Goal: Information Seeking & Learning: Learn about a topic

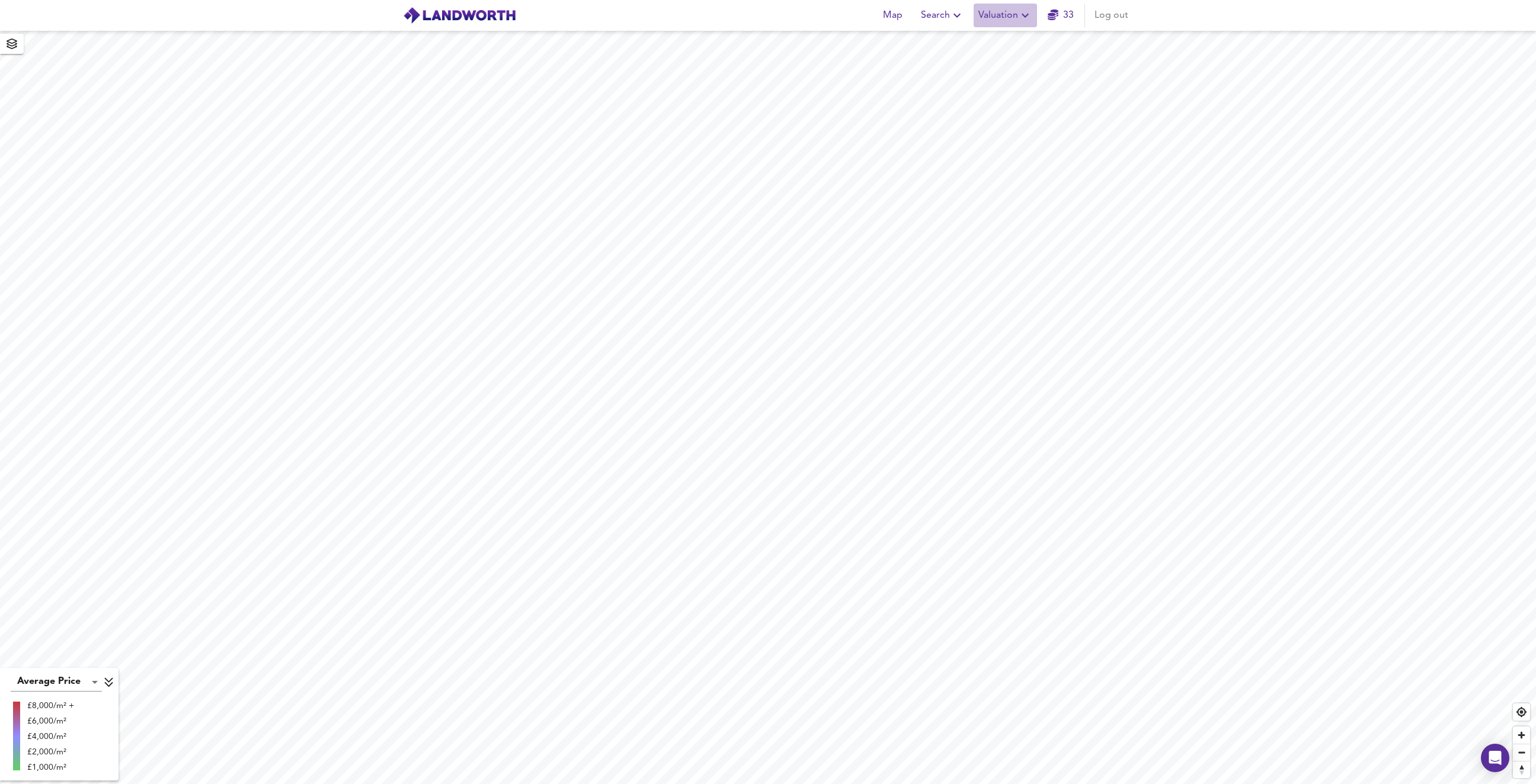
click at [995, 16] on span "Valuation" at bounding box center [1005, 15] width 54 height 17
click at [995, 41] on li "New Valuation Report" at bounding box center [1005, 43] width 141 height 21
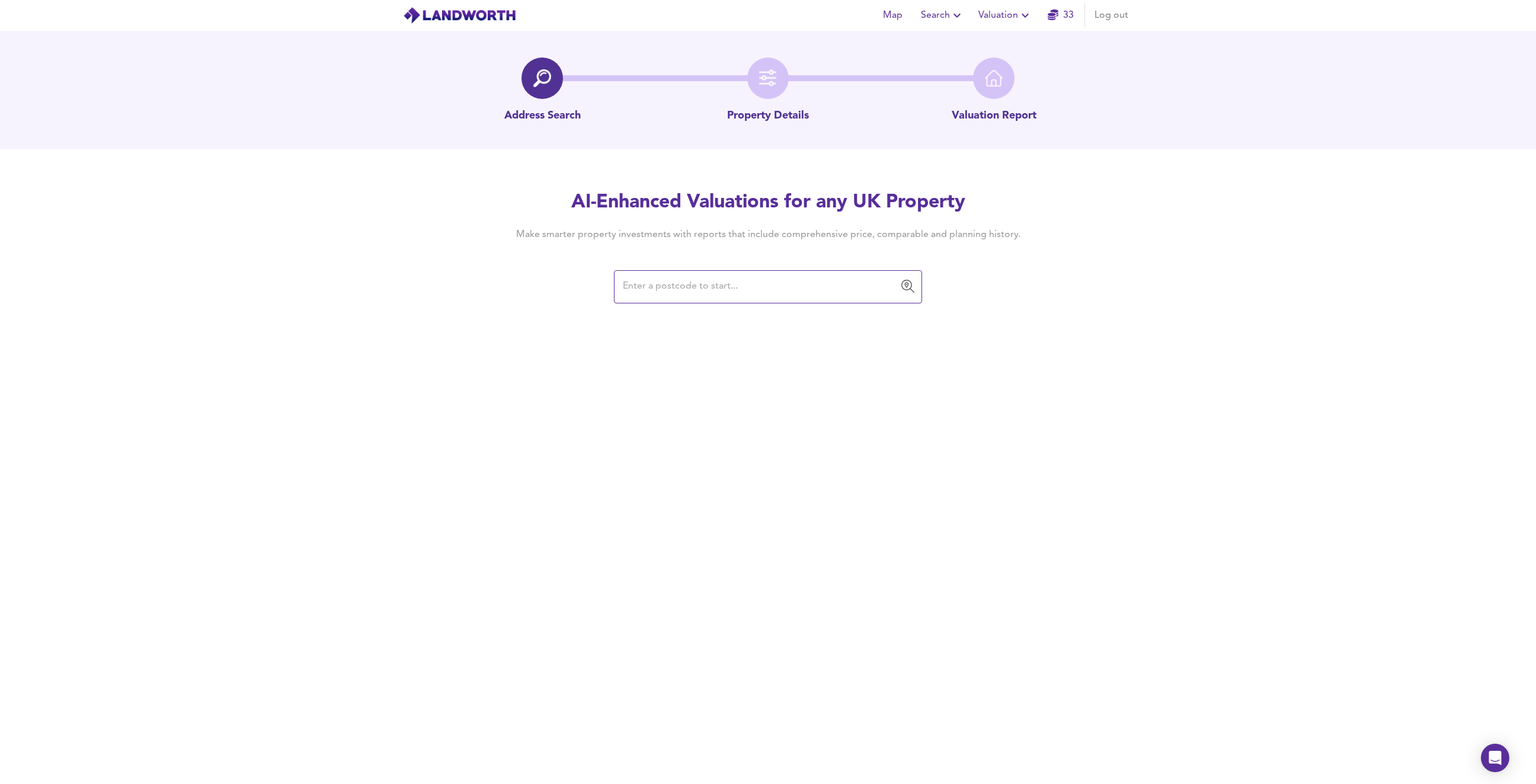
click at [718, 294] on input "text" at bounding box center [759, 287] width 279 height 23
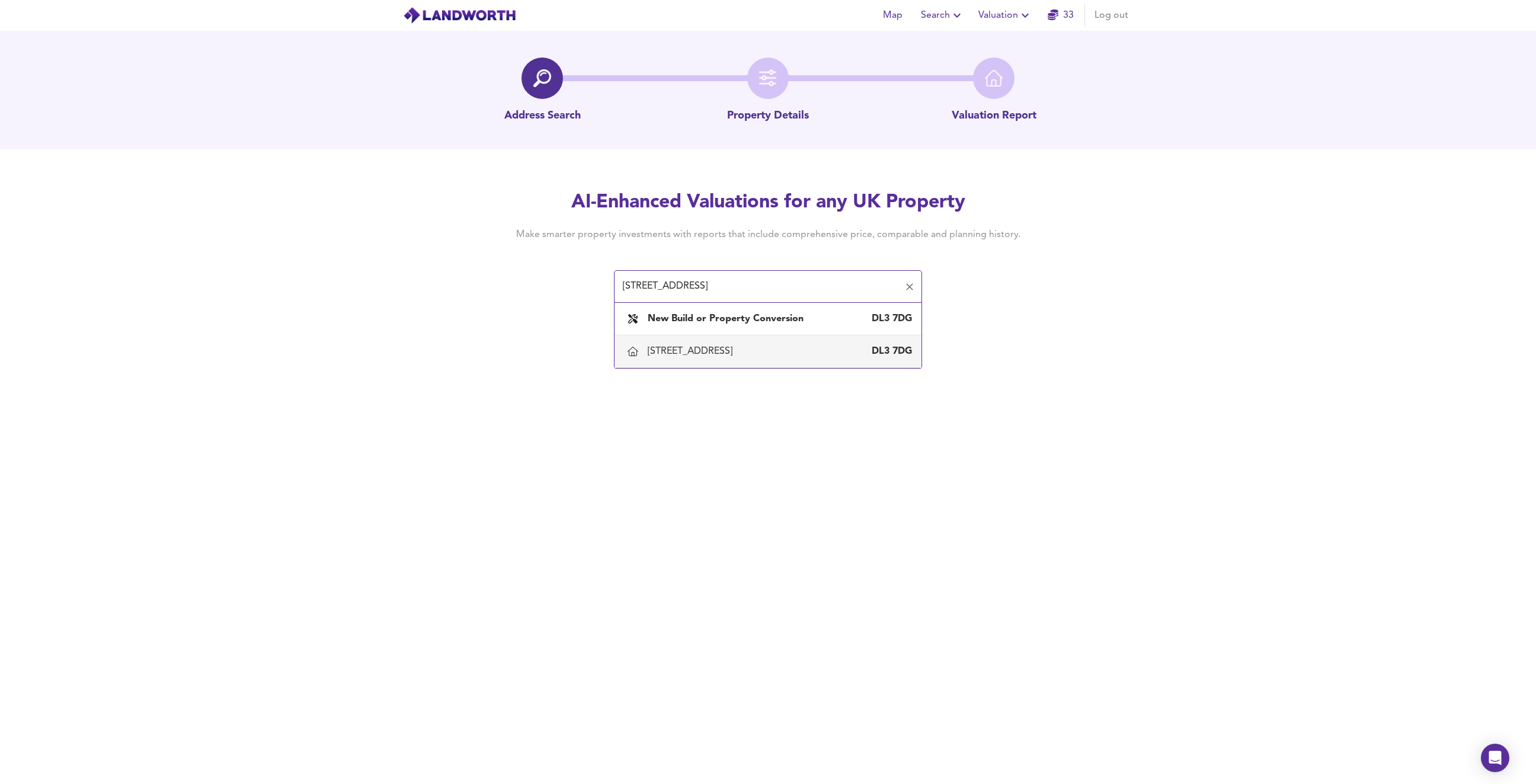
click at [737, 355] on div "[STREET_ADDRESS]" at bounding box center [692, 351] width 89 height 13
type input "[STREET_ADDRESS]"
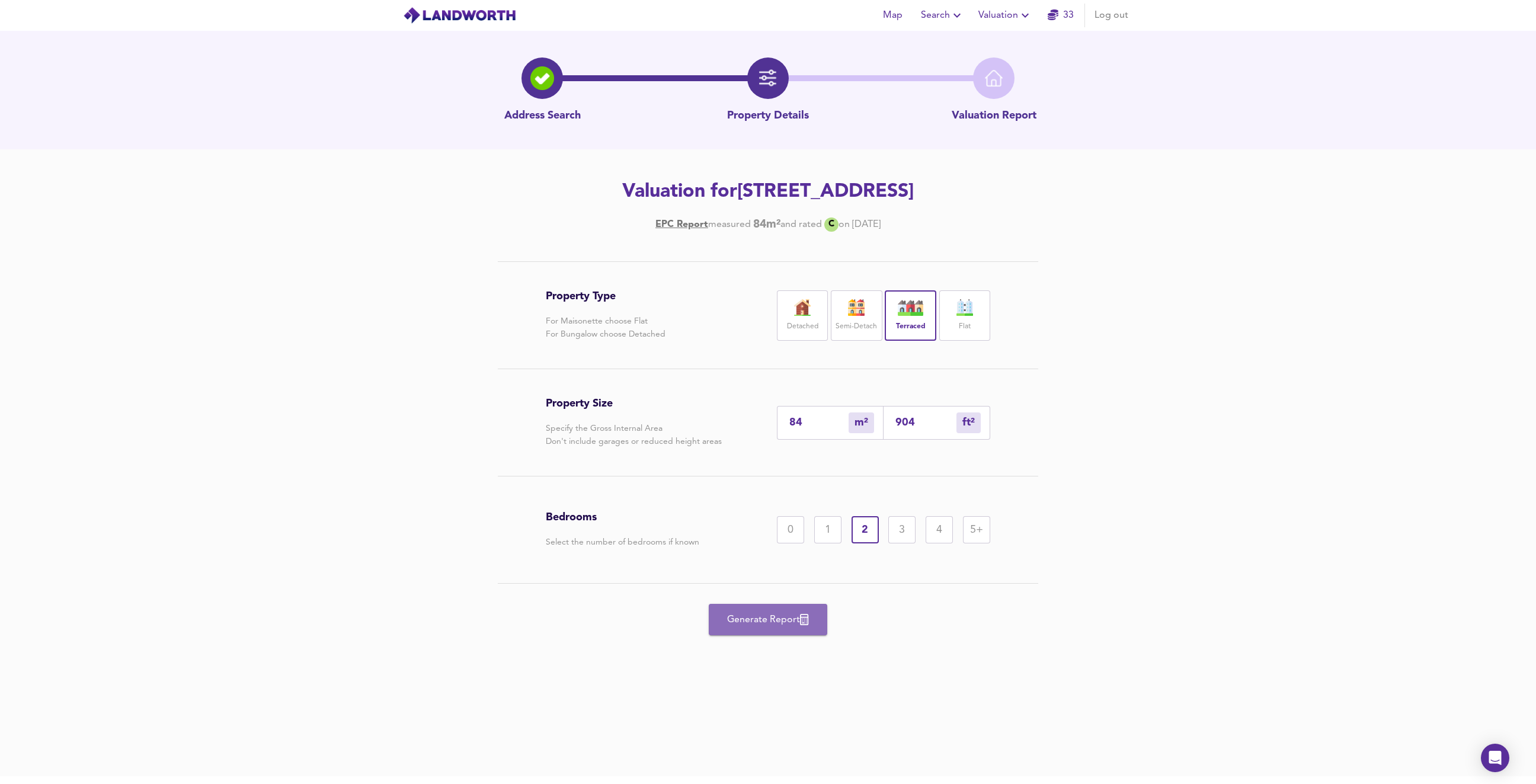
click at [755, 628] on button "Generate Report" at bounding box center [768, 619] width 119 height 31
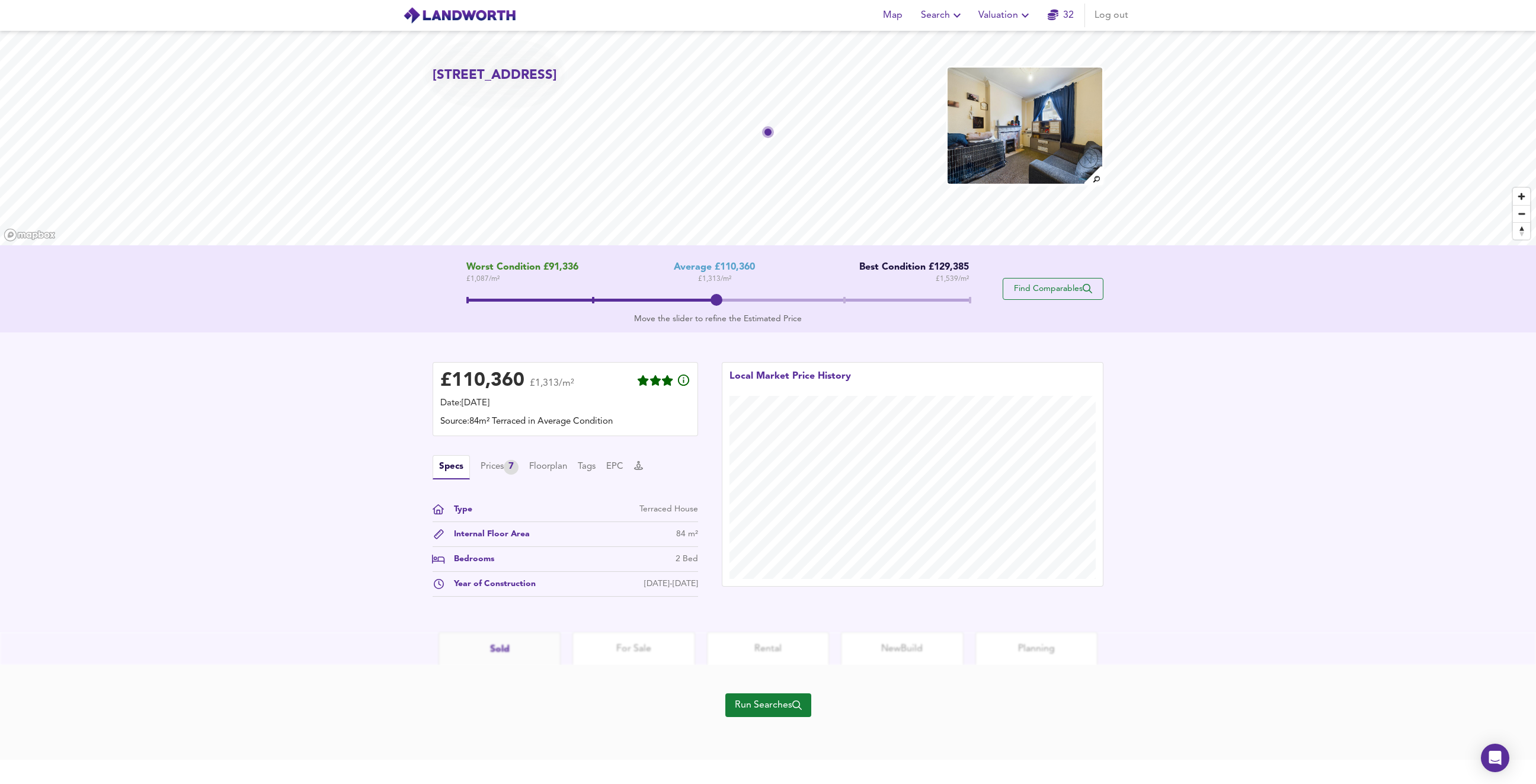
click at [1037, 288] on span "Find Comparables" at bounding box center [1053, 288] width 87 height 11
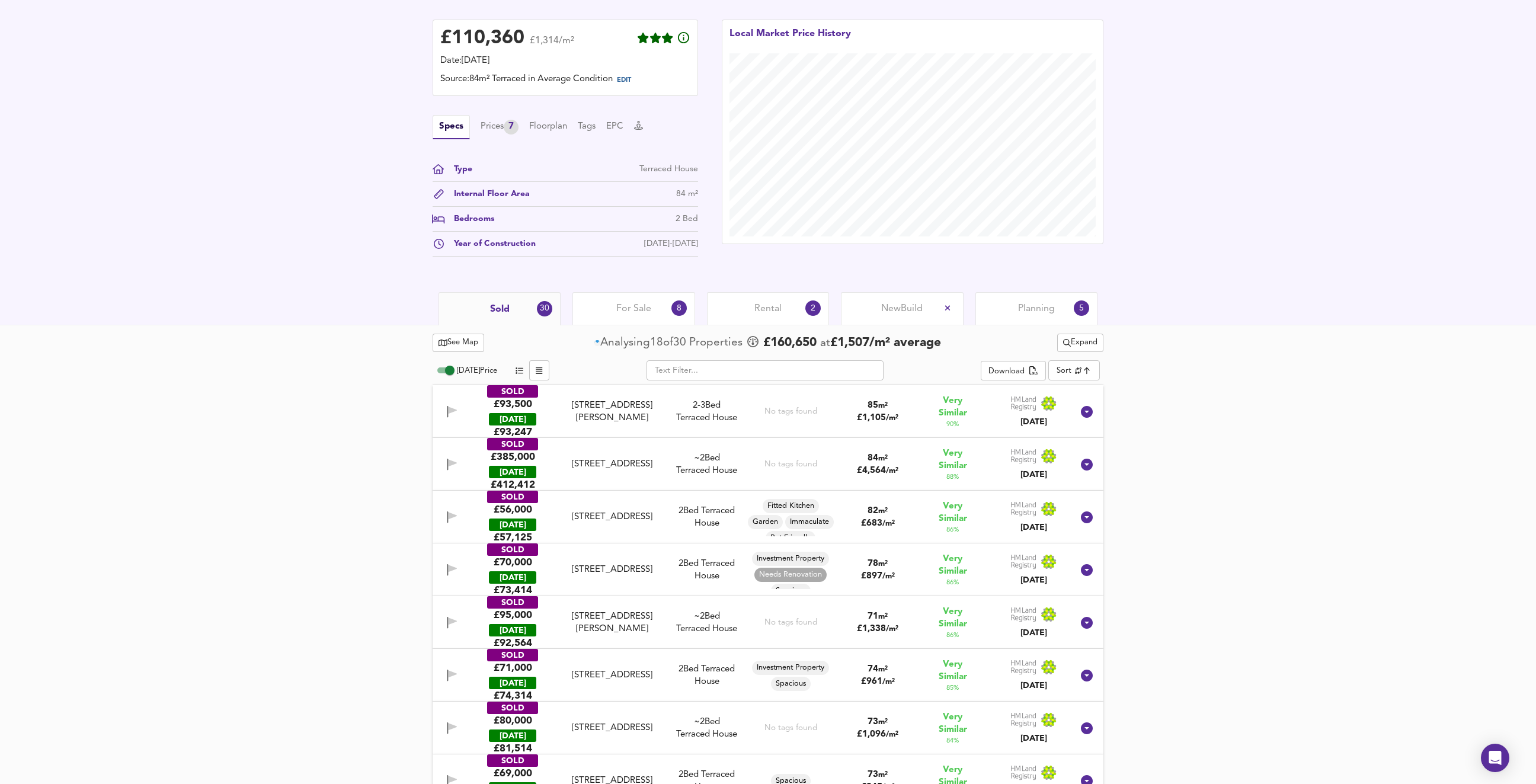
scroll to position [296, 0]
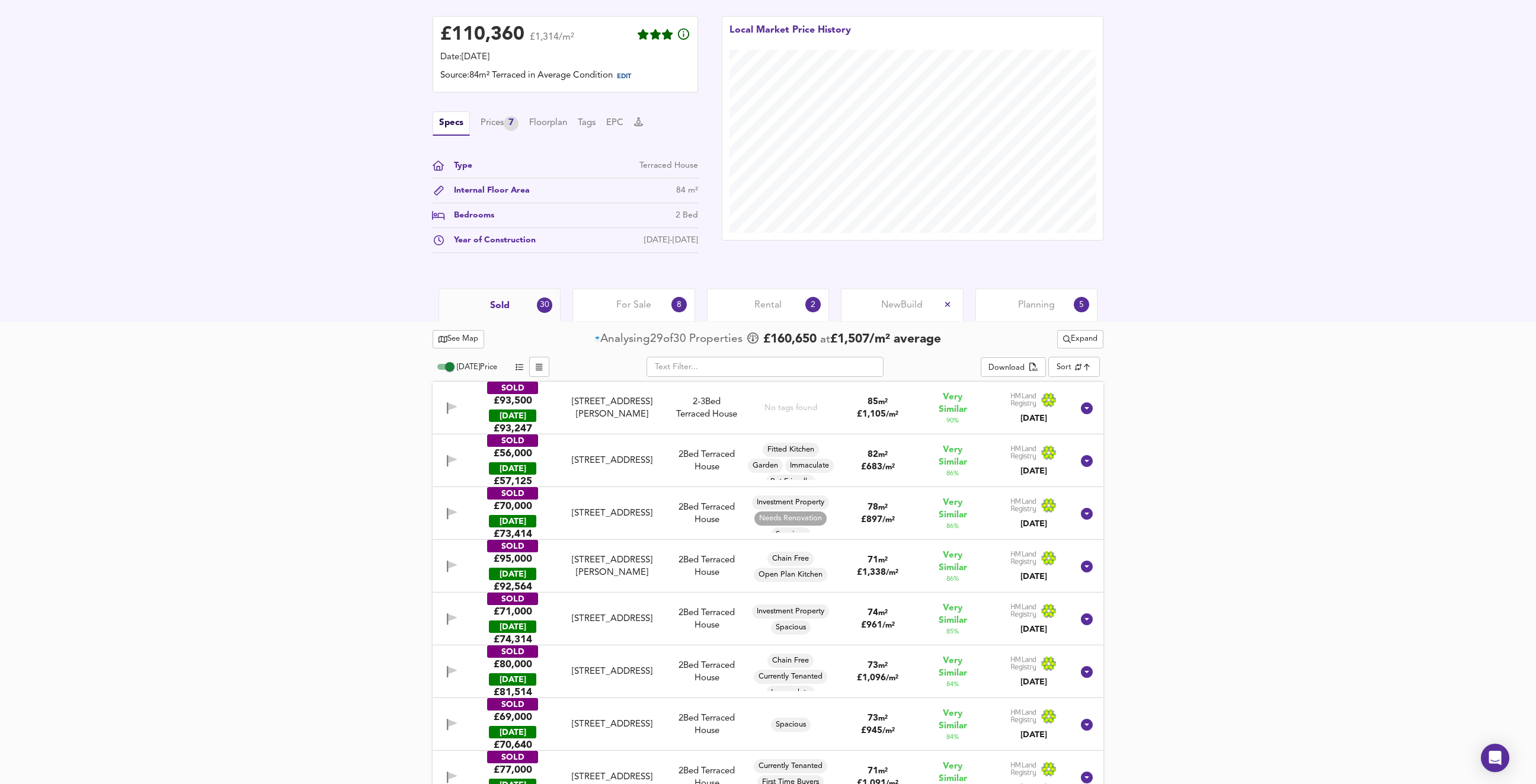
click at [1037, 306] on span "Planning" at bounding box center [1037, 305] width 37 height 13
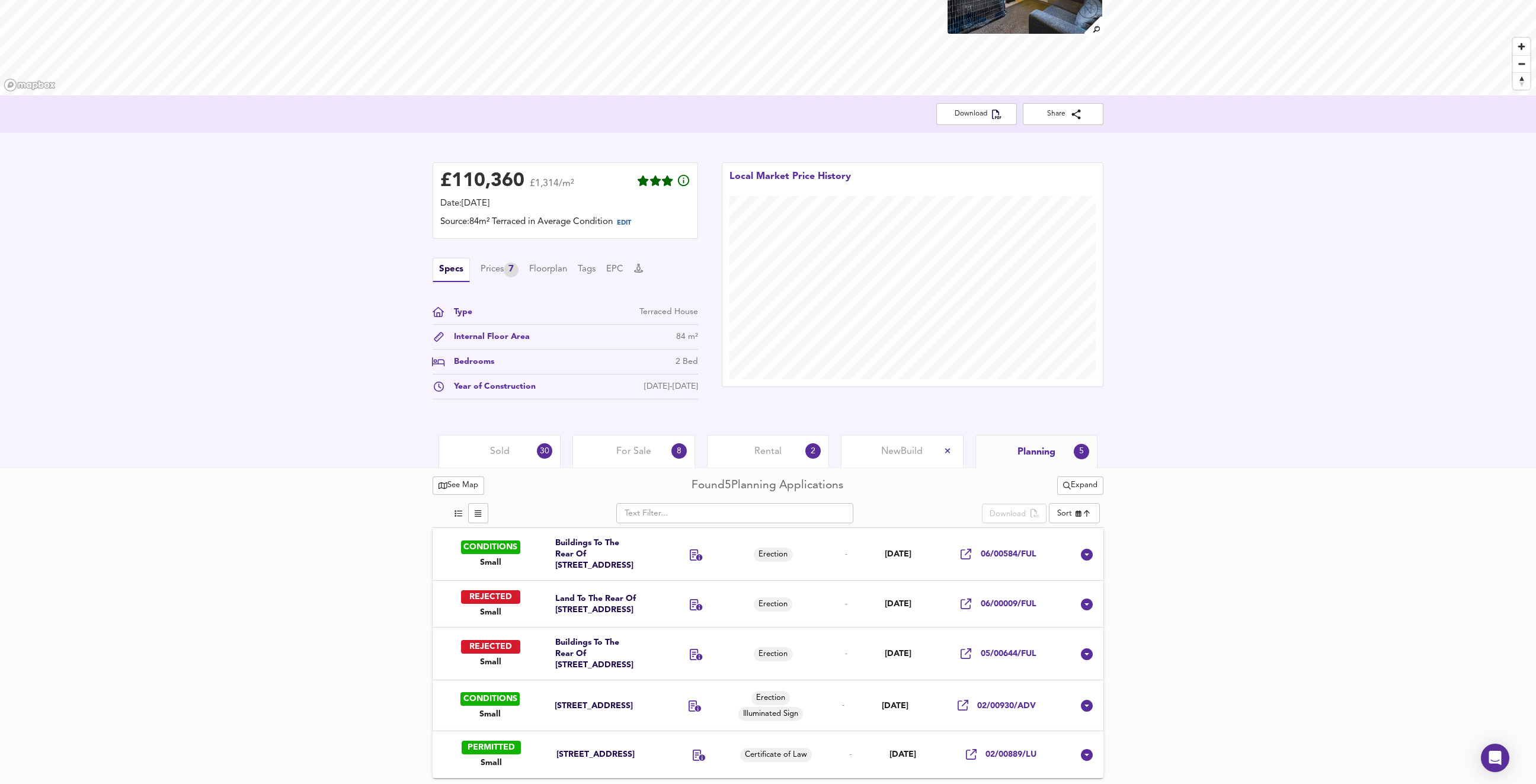
click at [764, 435] on div "Rental 2" at bounding box center [768, 450] width 122 height 32
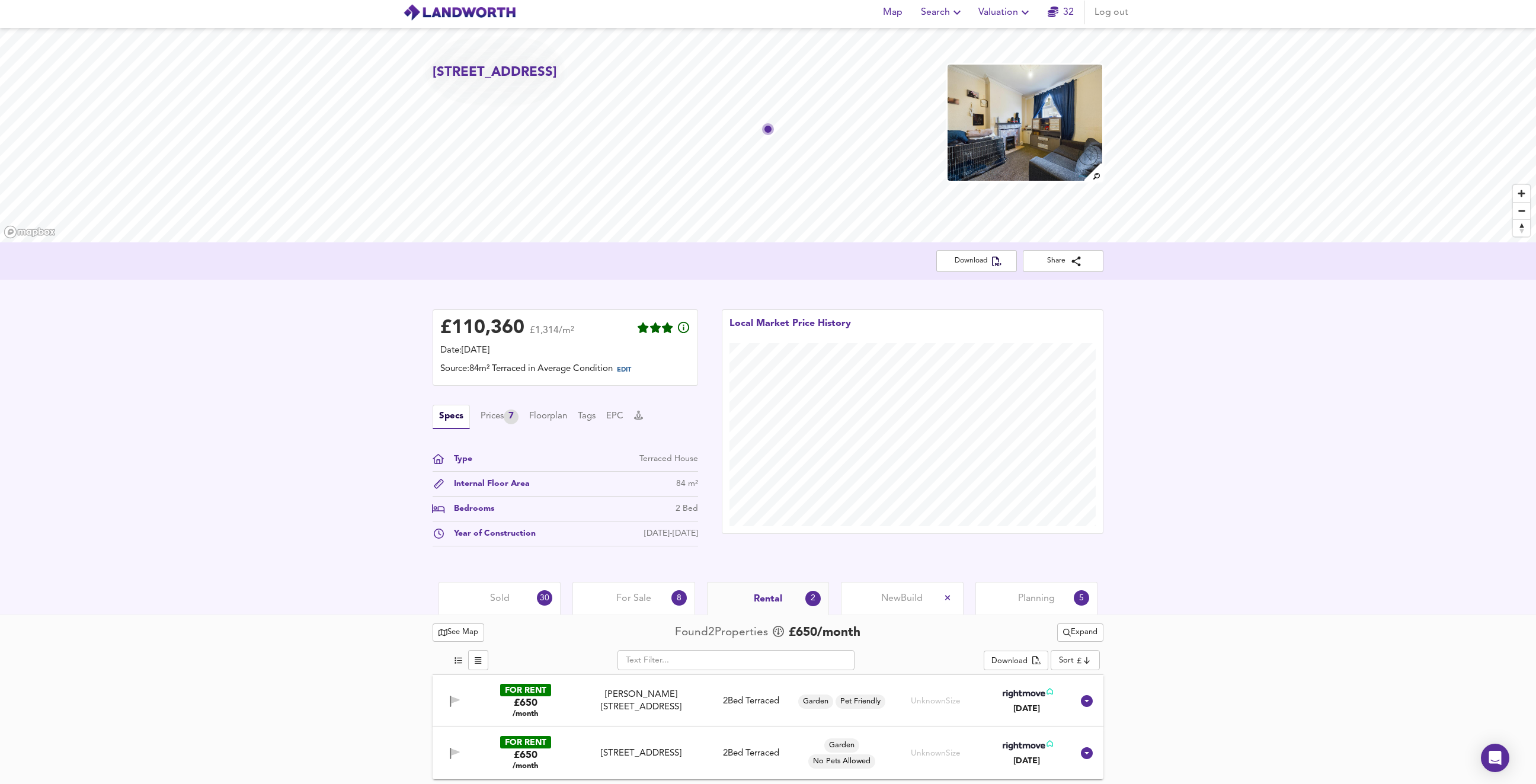
click at [614, 593] on div "For Sale 8" at bounding box center [633, 597] width 122 height 32
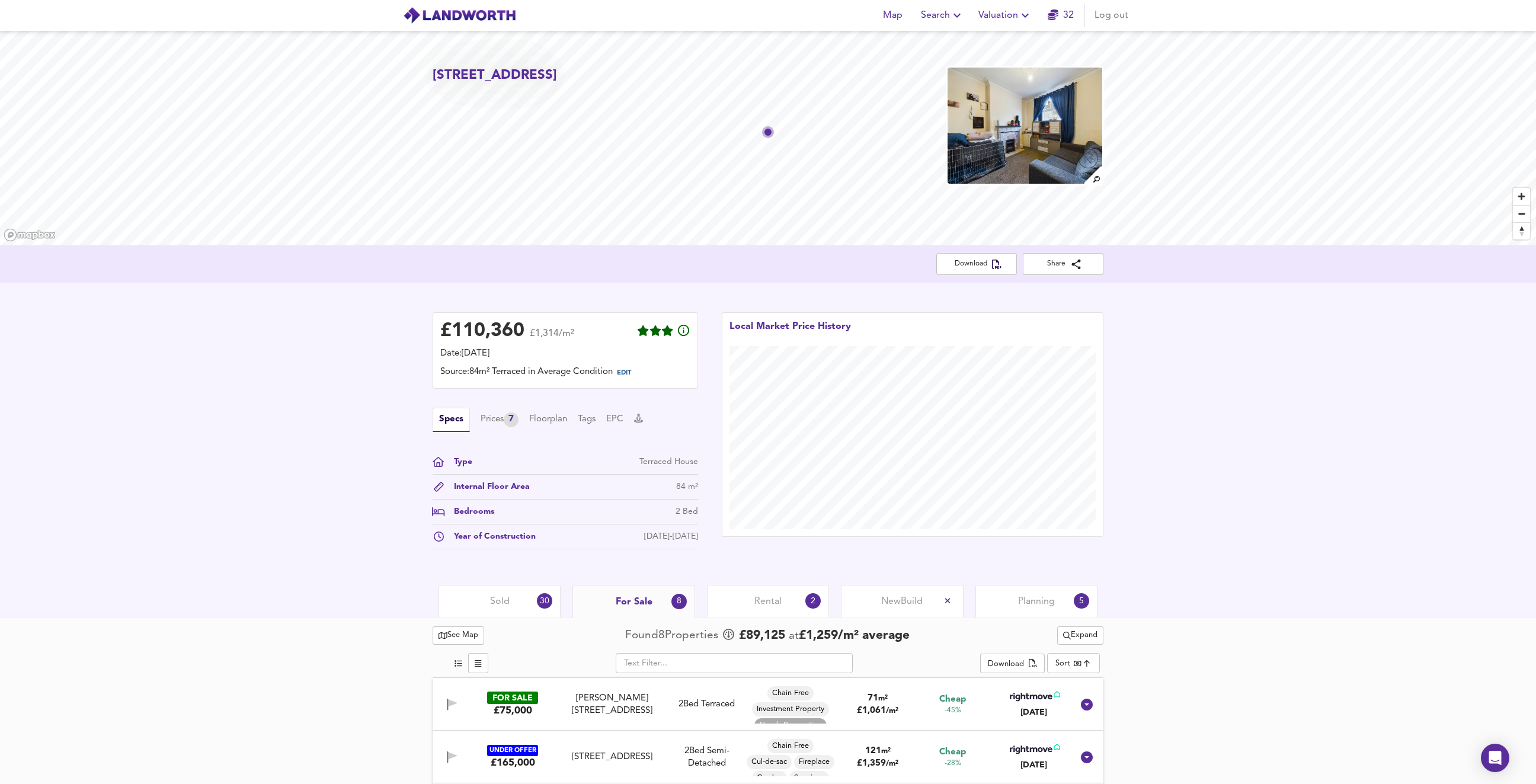
scroll to position [320, 0]
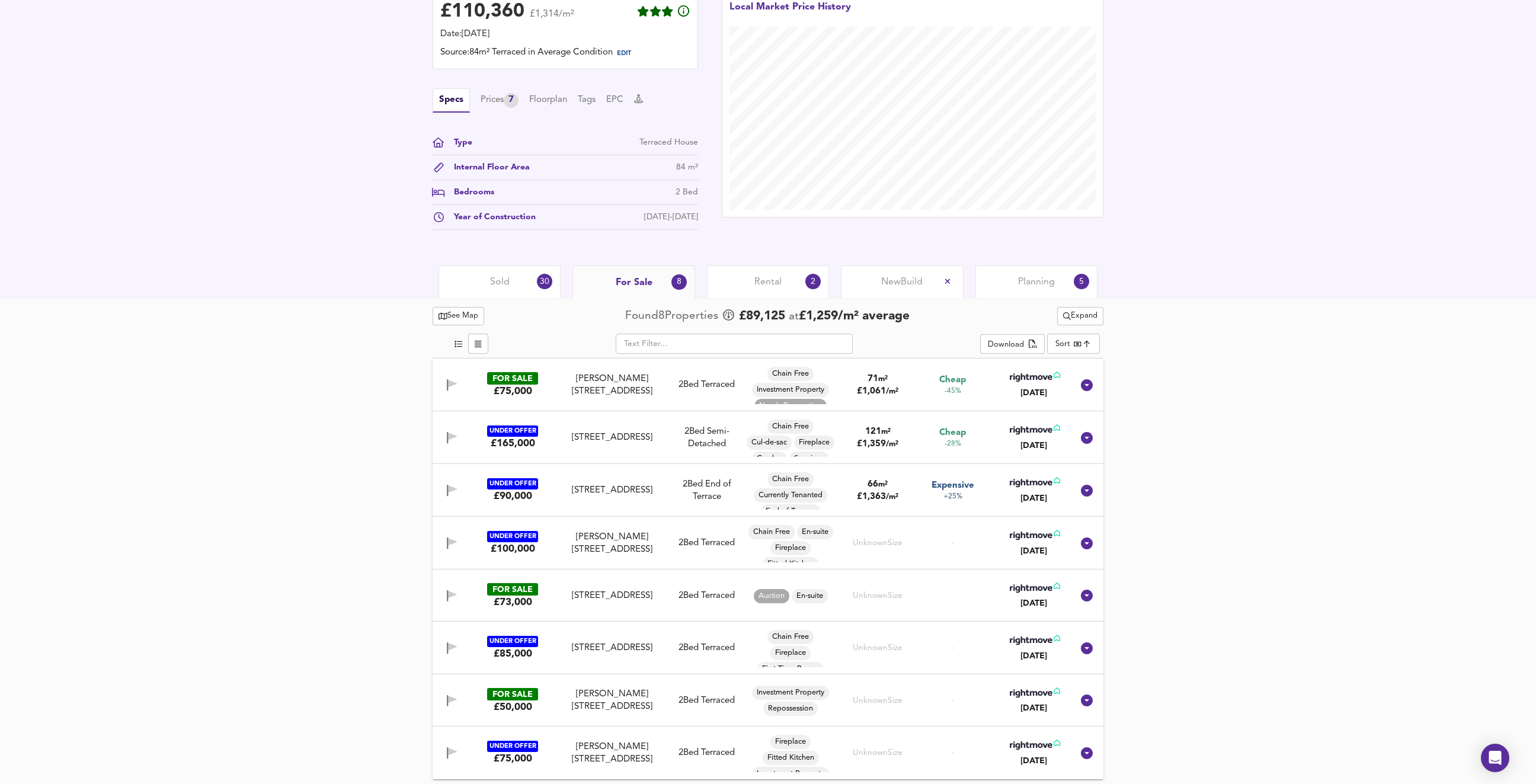
click at [493, 283] on span "Sold" at bounding box center [499, 282] width 19 height 13
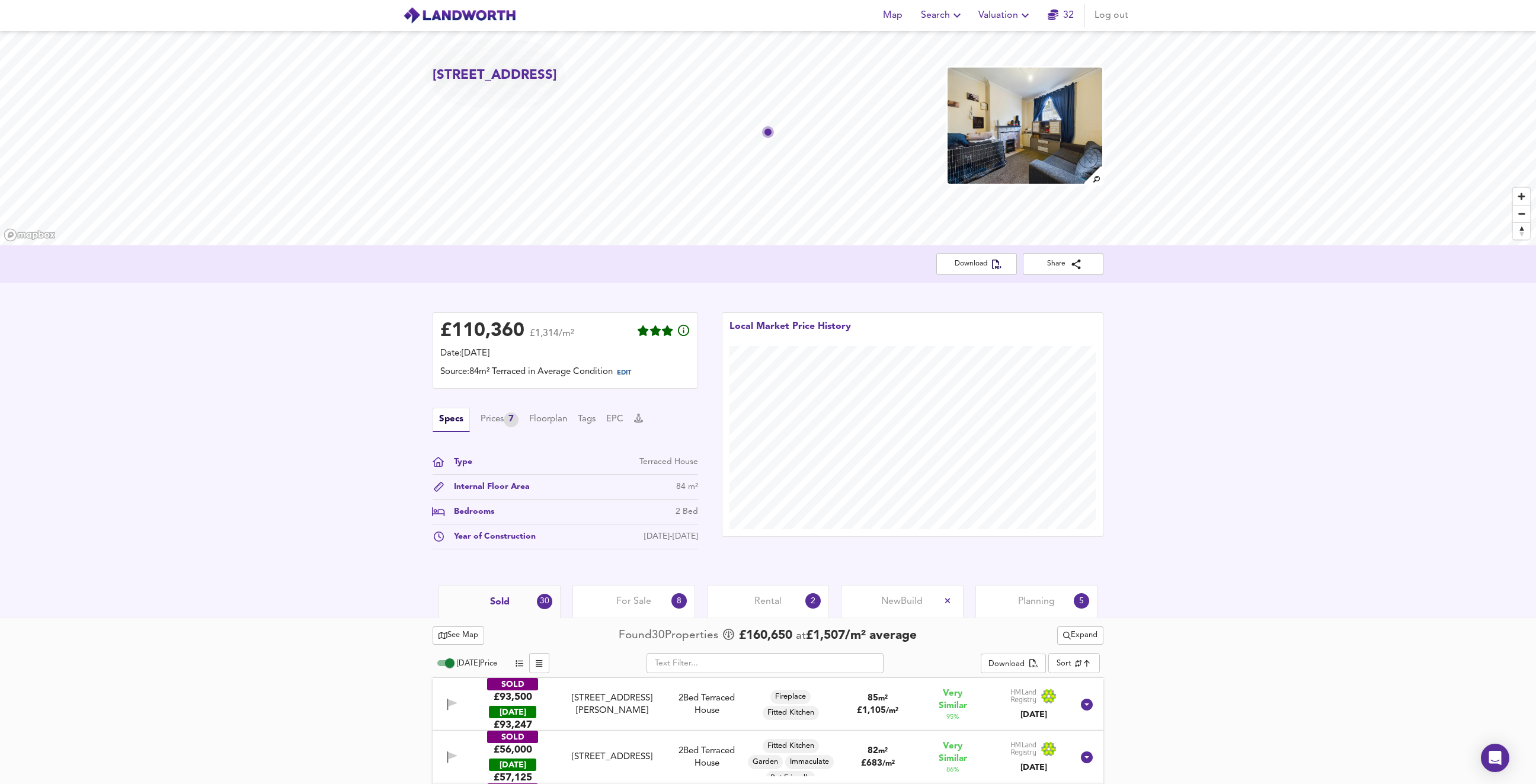
click at [951, 22] on icon "button" at bounding box center [957, 15] width 14 height 14
click at [1002, 17] on span "Valuation" at bounding box center [1005, 15] width 54 height 17
click at [946, 14] on span "Search" at bounding box center [942, 15] width 44 height 17
click at [946, 45] on li "New Search" at bounding box center [942, 43] width 117 height 21
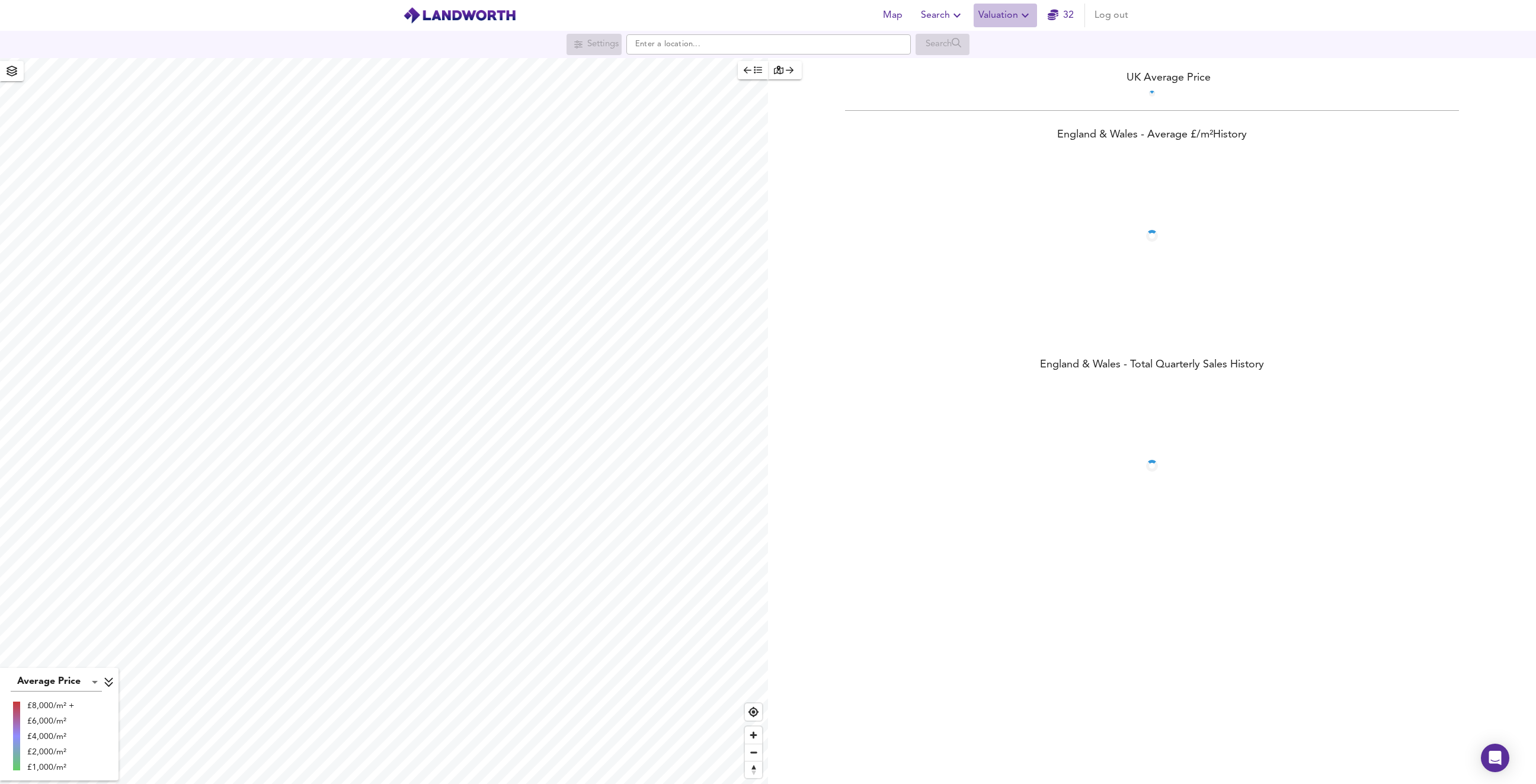
click at [995, 23] on span "Valuation" at bounding box center [1005, 15] width 54 height 17
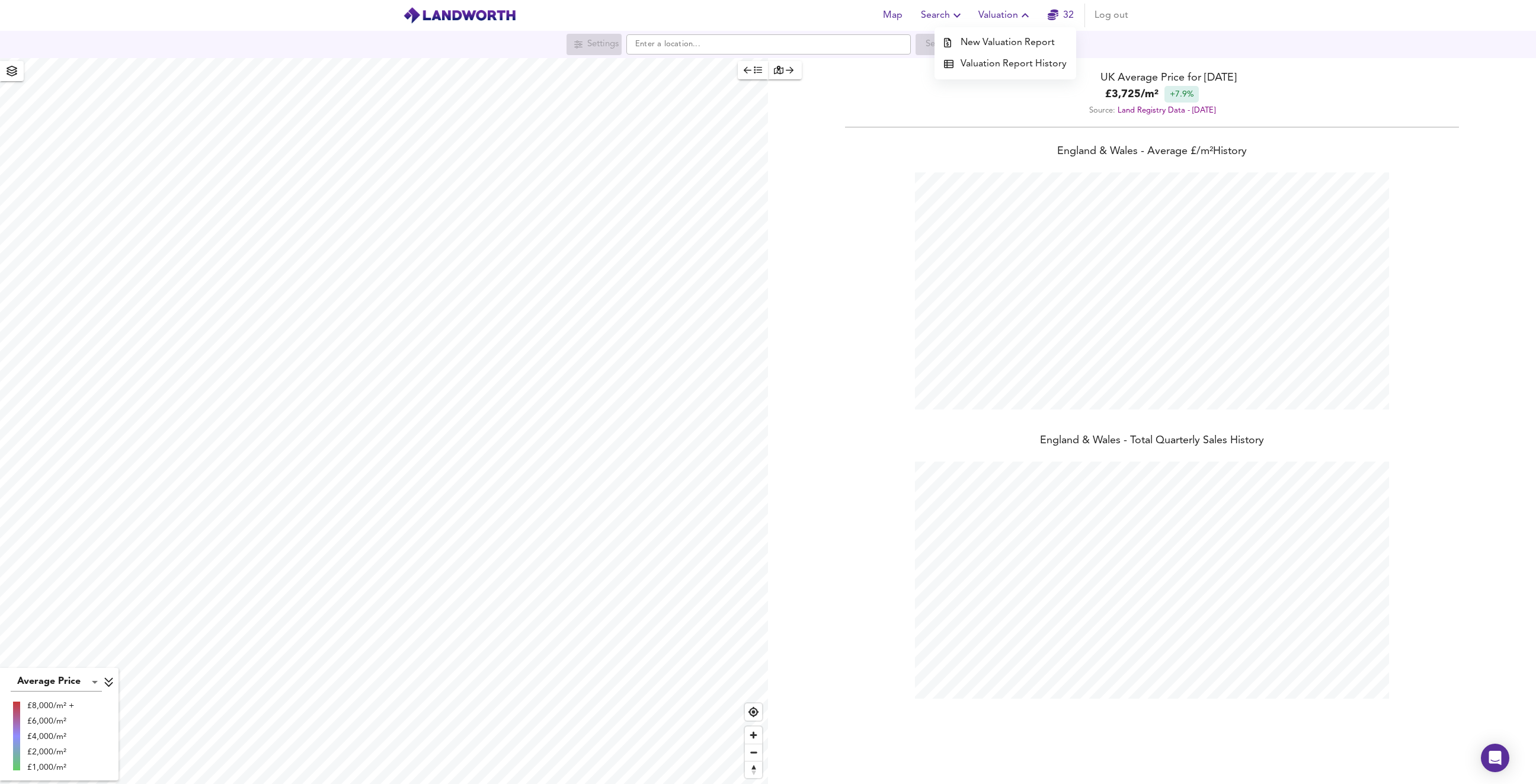
scroll to position [784, 1536]
click at [1001, 11] on span "Valuation" at bounding box center [1005, 15] width 54 height 17
click at [766, 45] on input "text" at bounding box center [768, 44] width 285 height 20
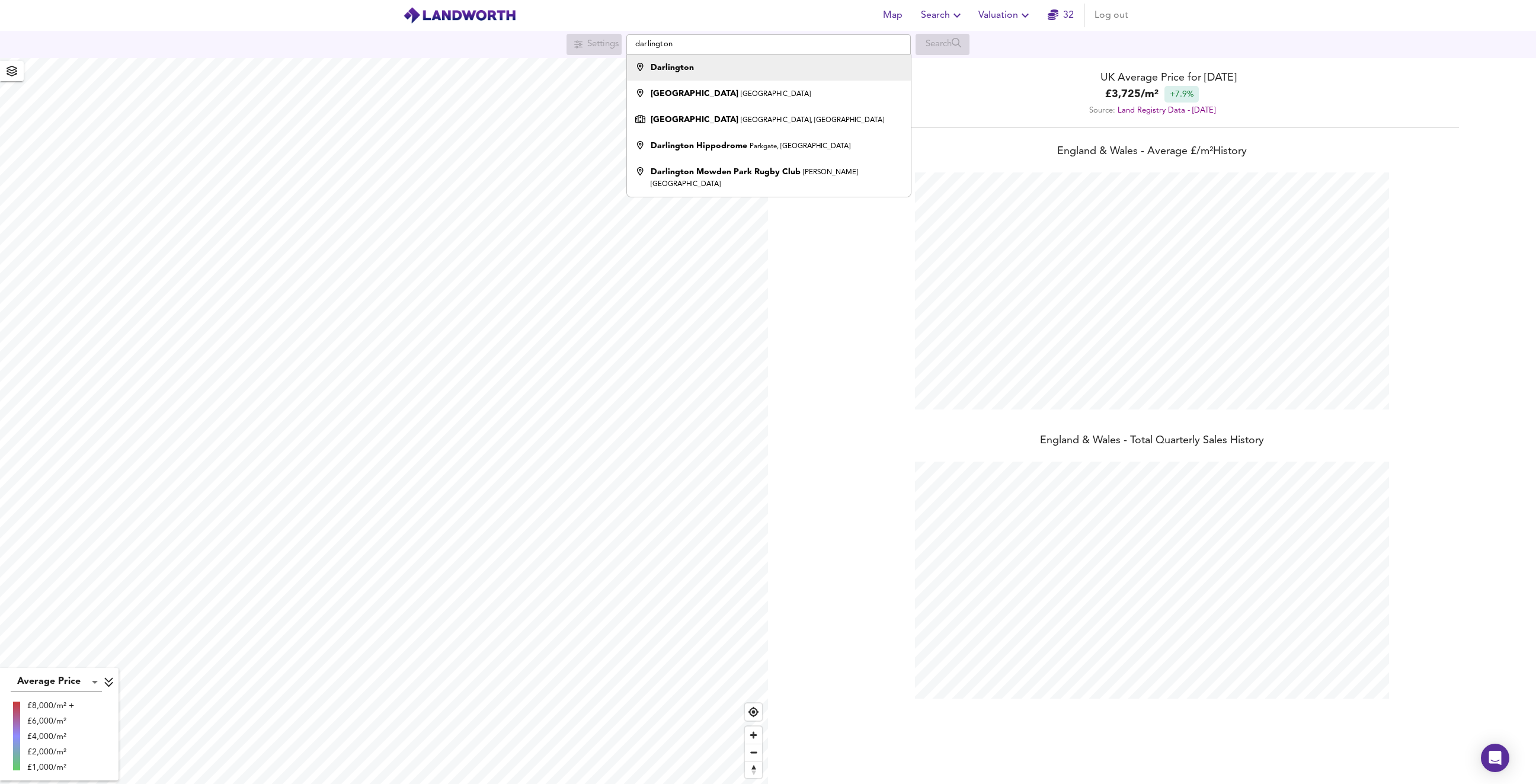
click at [759, 61] on li "Darlington" at bounding box center [768, 67] width 283 height 26
type input "Darlington"
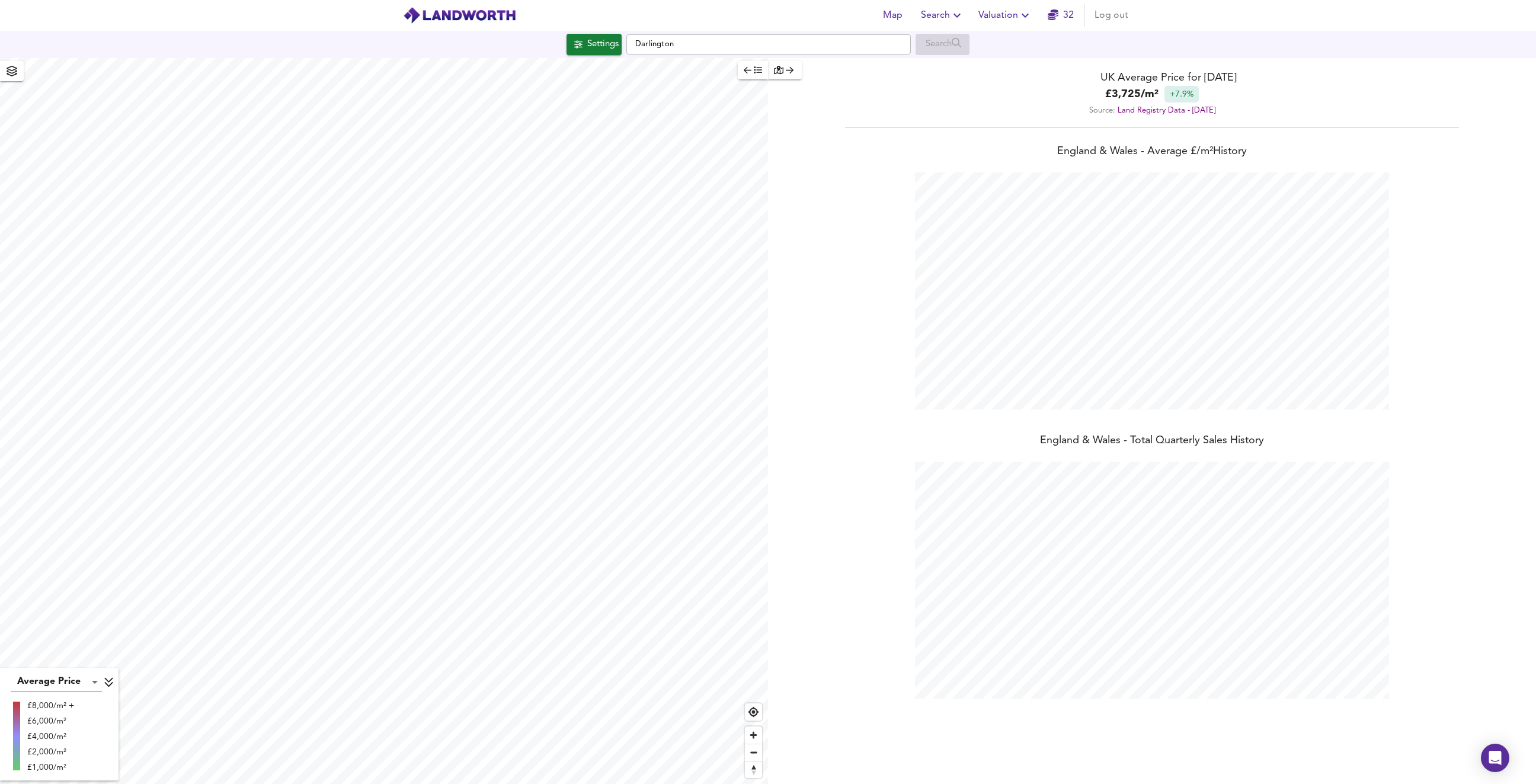
click at [606, 51] on div "Settings" at bounding box center [603, 45] width 31 height 16
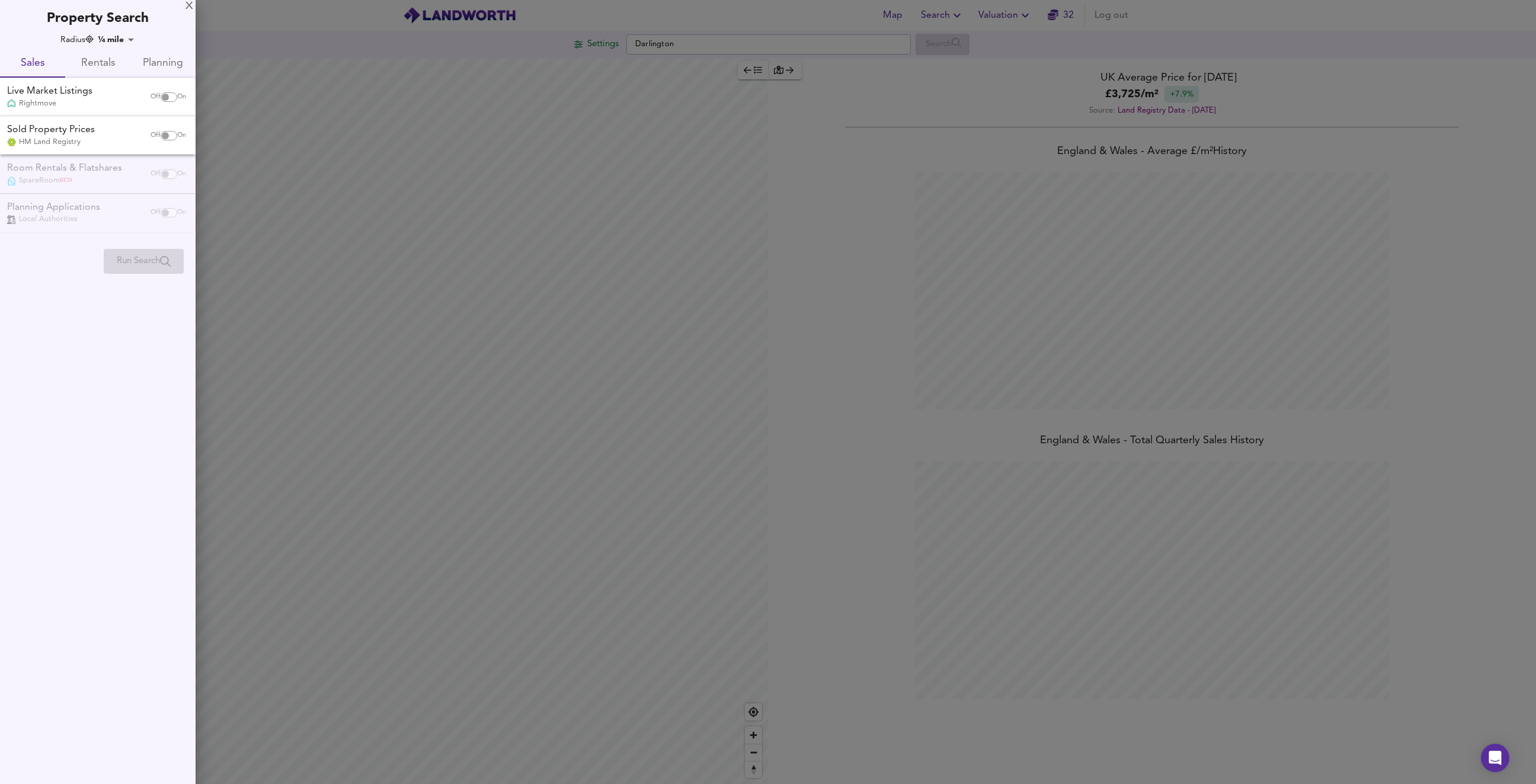
checkbox input "false"
checkbox input "true"
click at [165, 99] on input "checkbox" at bounding box center [165, 97] width 29 height 10
checkbox input "true"
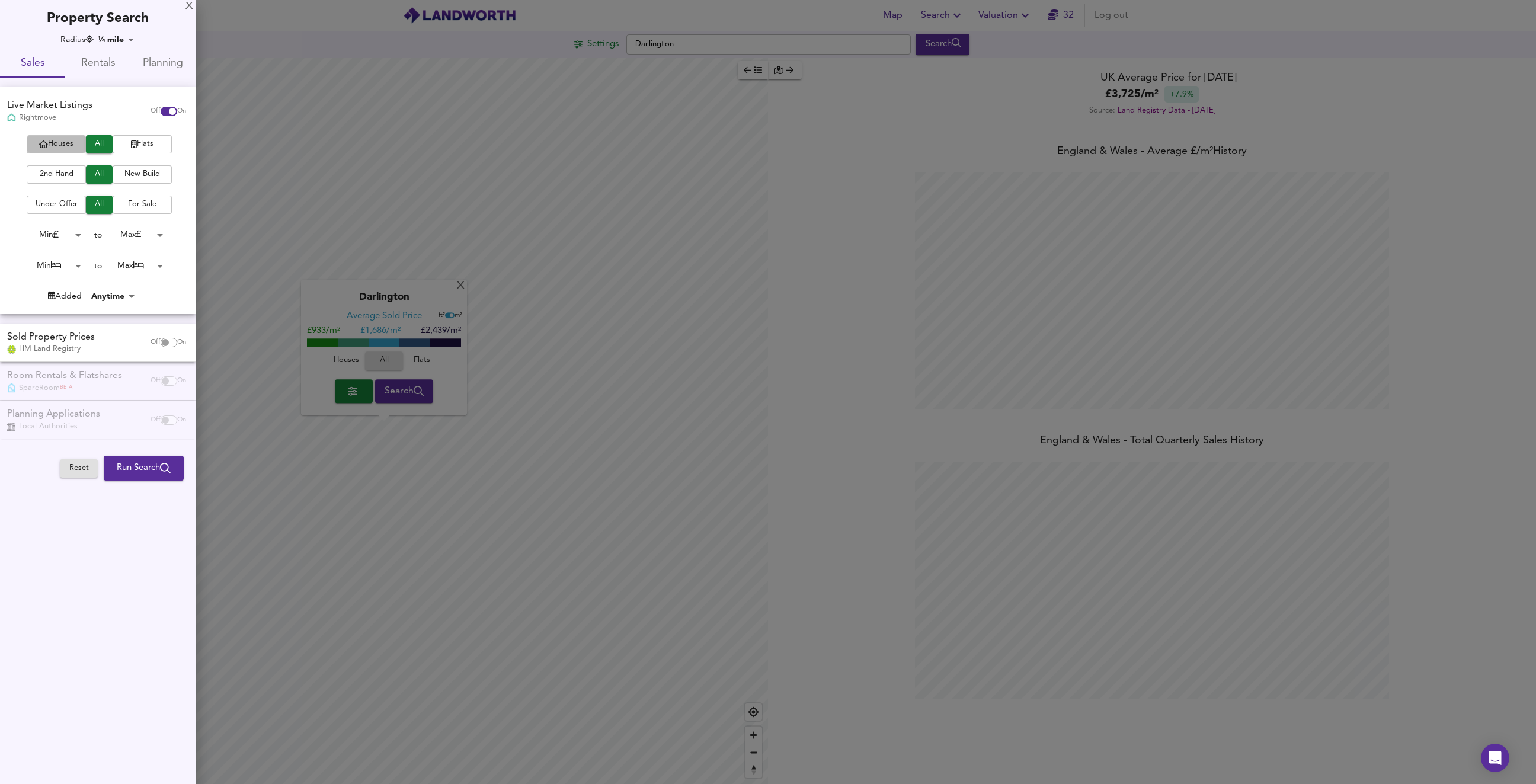
click at [72, 144] on span "Houses" at bounding box center [56, 144] width 47 height 14
click at [72, 233] on body "Map Search Valuation 32 Log out Settings Darlington Search X Darlington Average…" at bounding box center [768, 392] width 1536 height 784
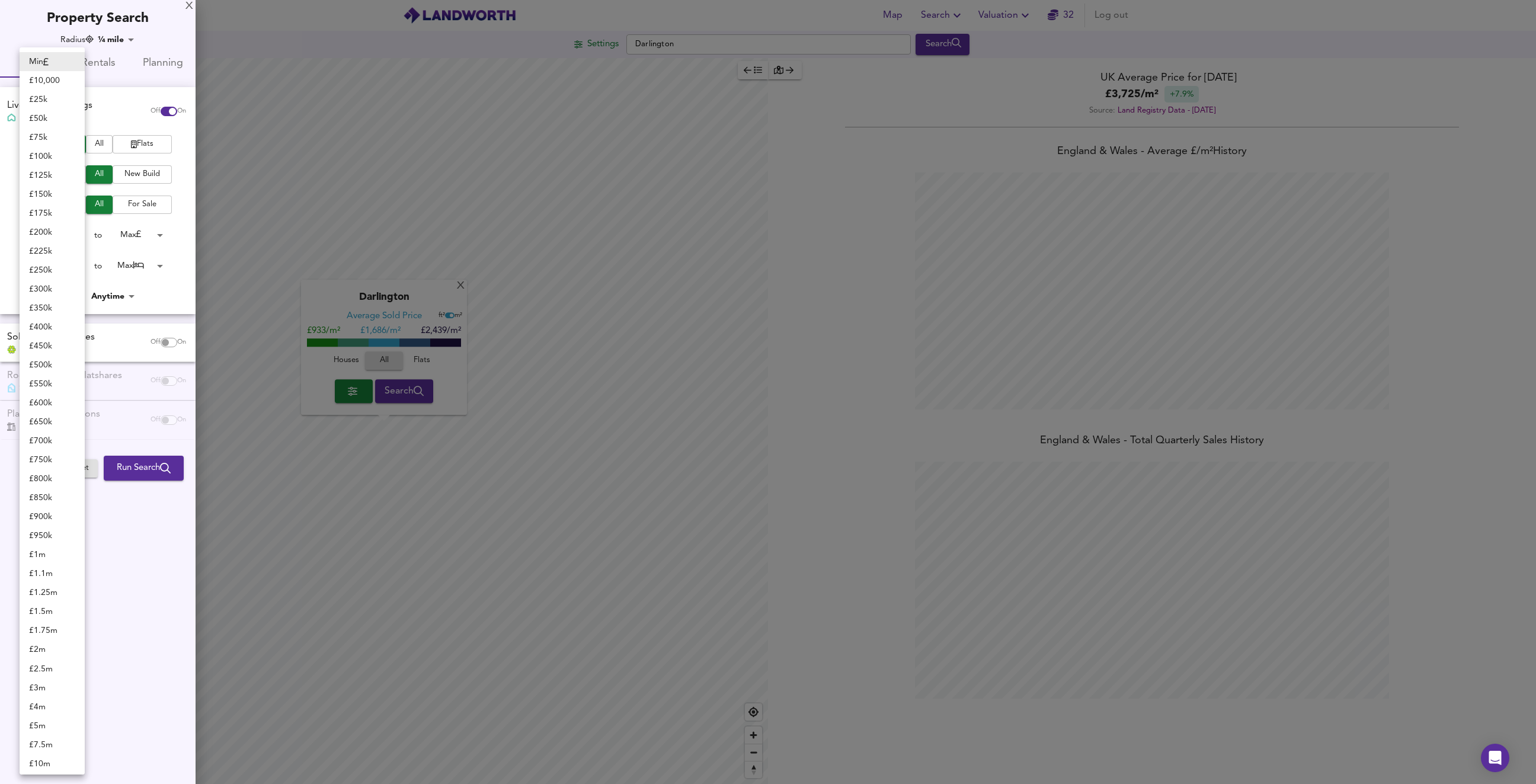
click at [58, 80] on li "£ 10,000" at bounding box center [52, 80] width 65 height 19
type input "10000"
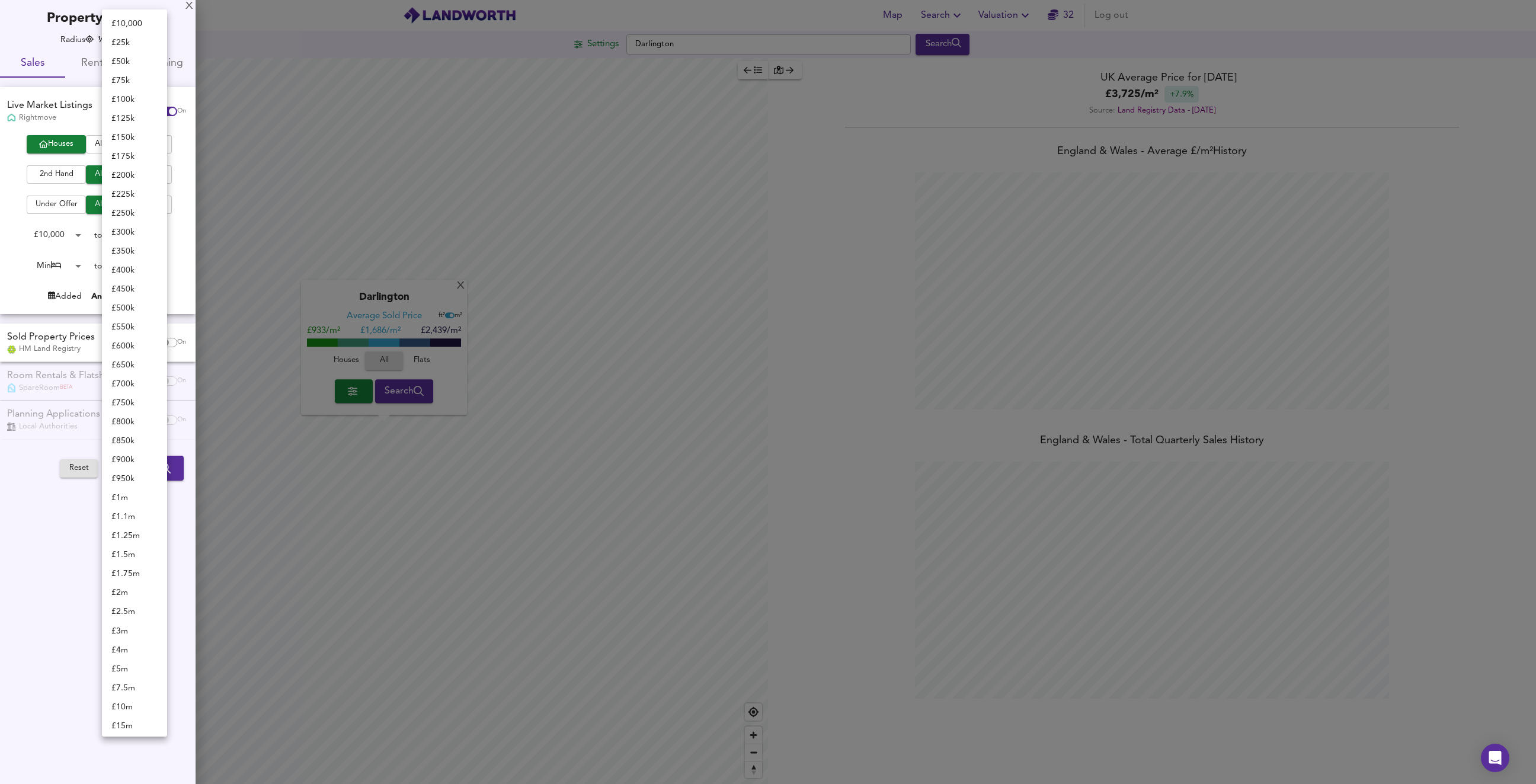
click at [141, 231] on body "Map Search Valuation 32 Log out Settings Darlington Search X Darlington Average…" at bounding box center [768, 392] width 1536 height 784
click at [139, 84] on li "£ 75k" at bounding box center [134, 80] width 65 height 19
type input "75000"
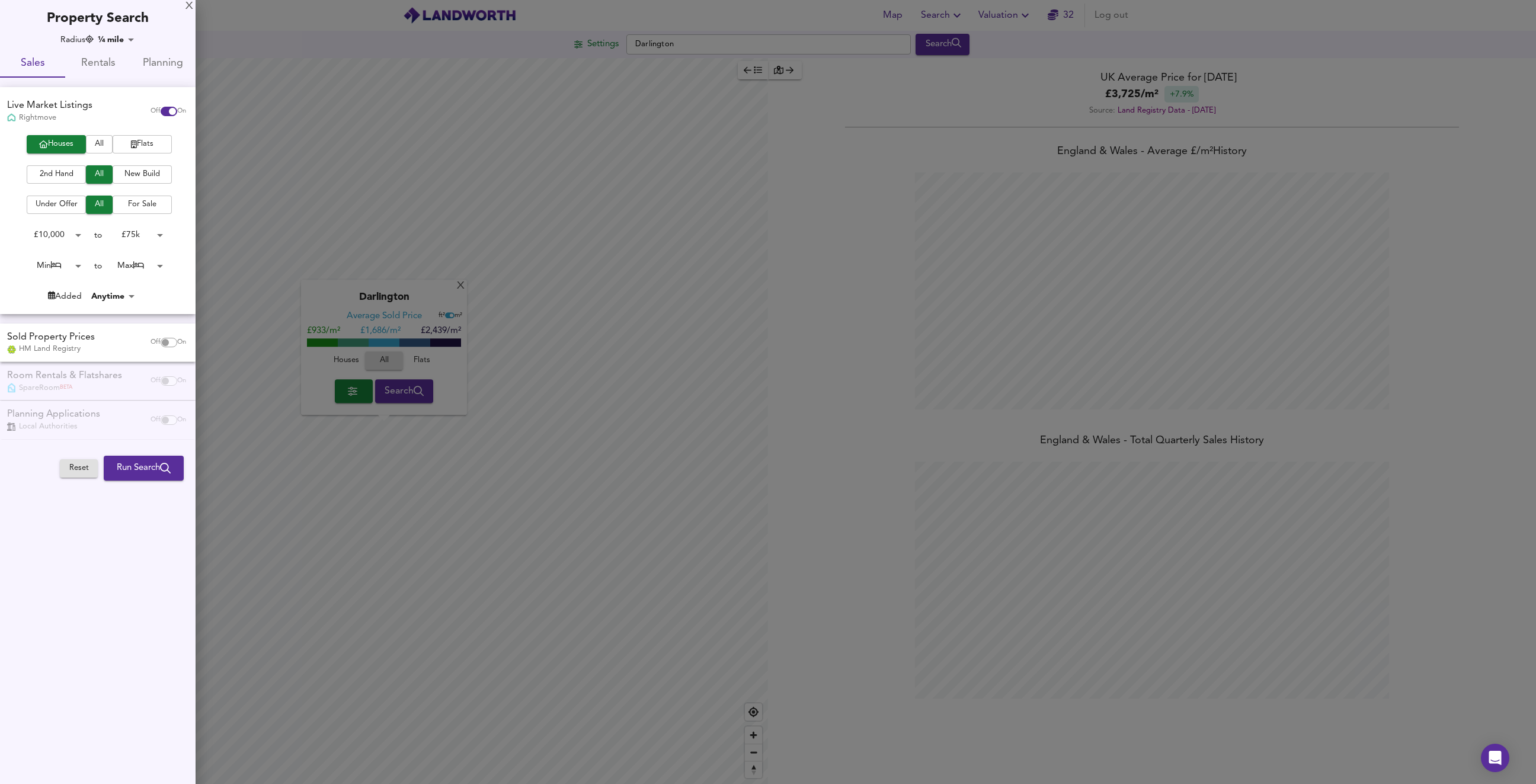
click at [74, 266] on body "Map Search Valuation 32 Log out Settings Darlington Search X Darlington Average…" at bounding box center [768, 392] width 1536 height 784
click at [58, 299] on li "2 Bed" at bounding box center [52, 304] width 65 height 19
type input "2"
click at [160, 266] on body "Map Search Valuation 32 Log out Settings Darlington Search X Darlington Average…" at bounding box center [768, 392] width 1536 height 784
click at [137, 135] on li "4 Bed" at bounding box center [134, 133] width 65 height 19
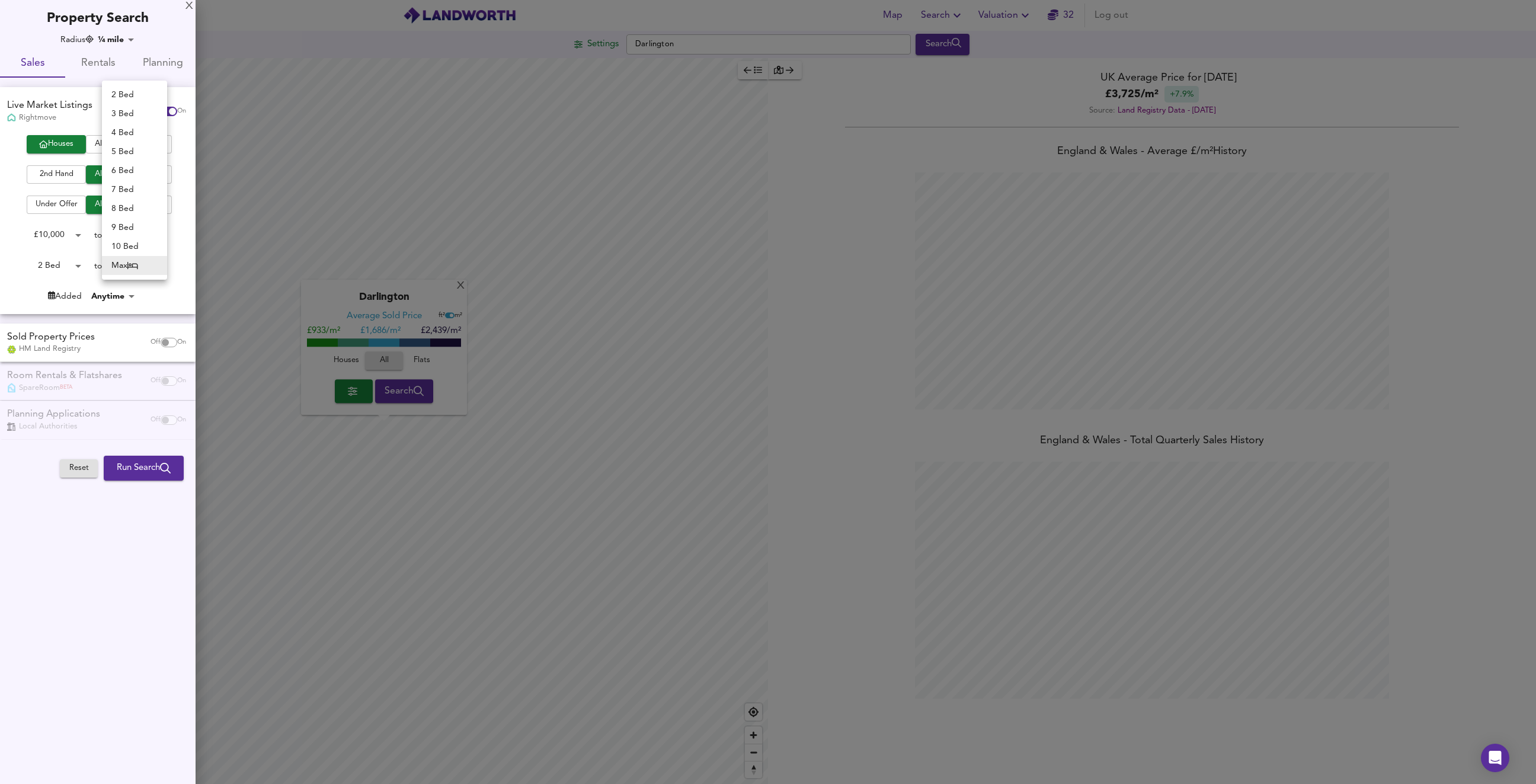
type input "4"
click at [149, 474] on span "Run Search" at bounding box center [144, 468] width 54 height 16
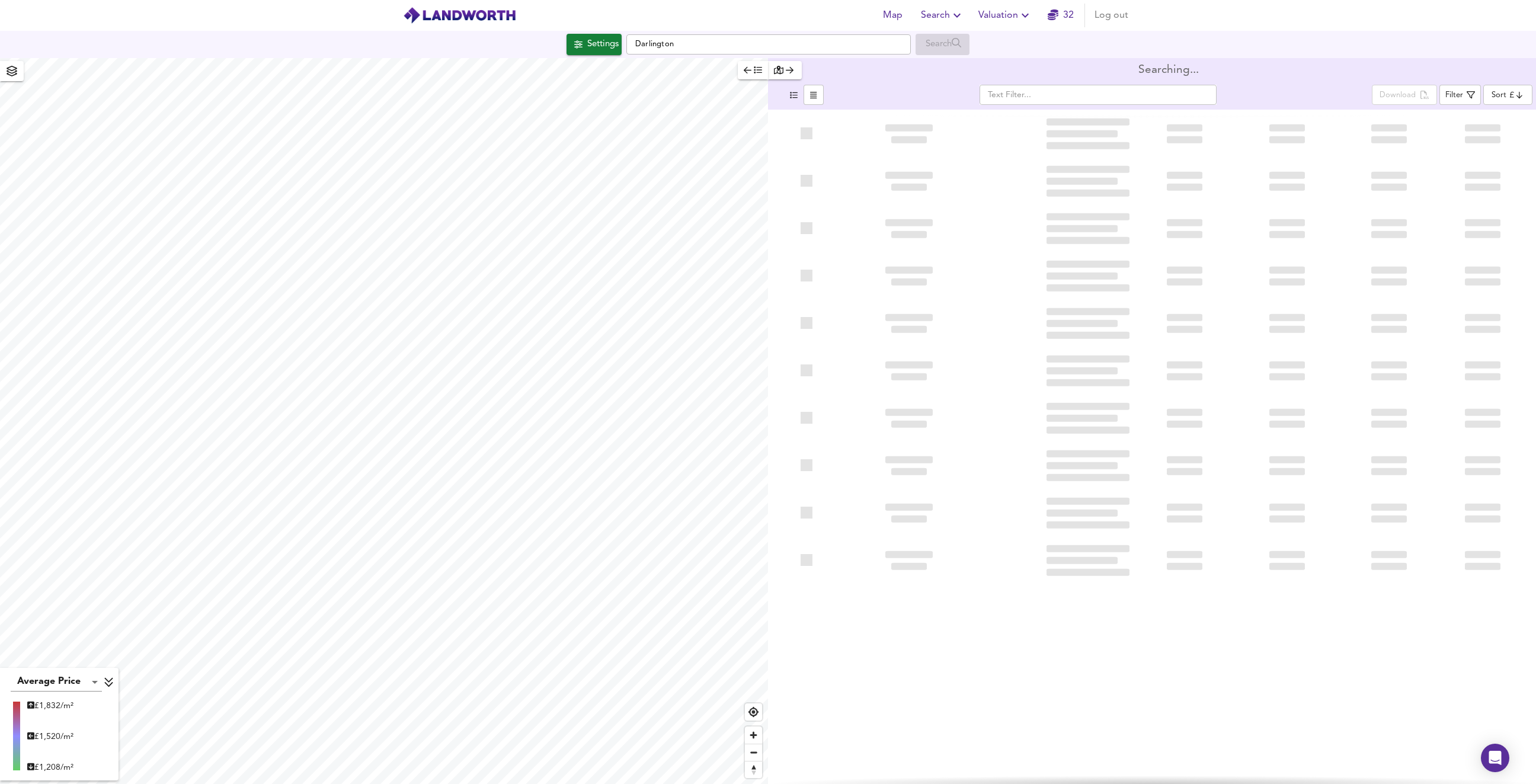
type input "bestdeal"
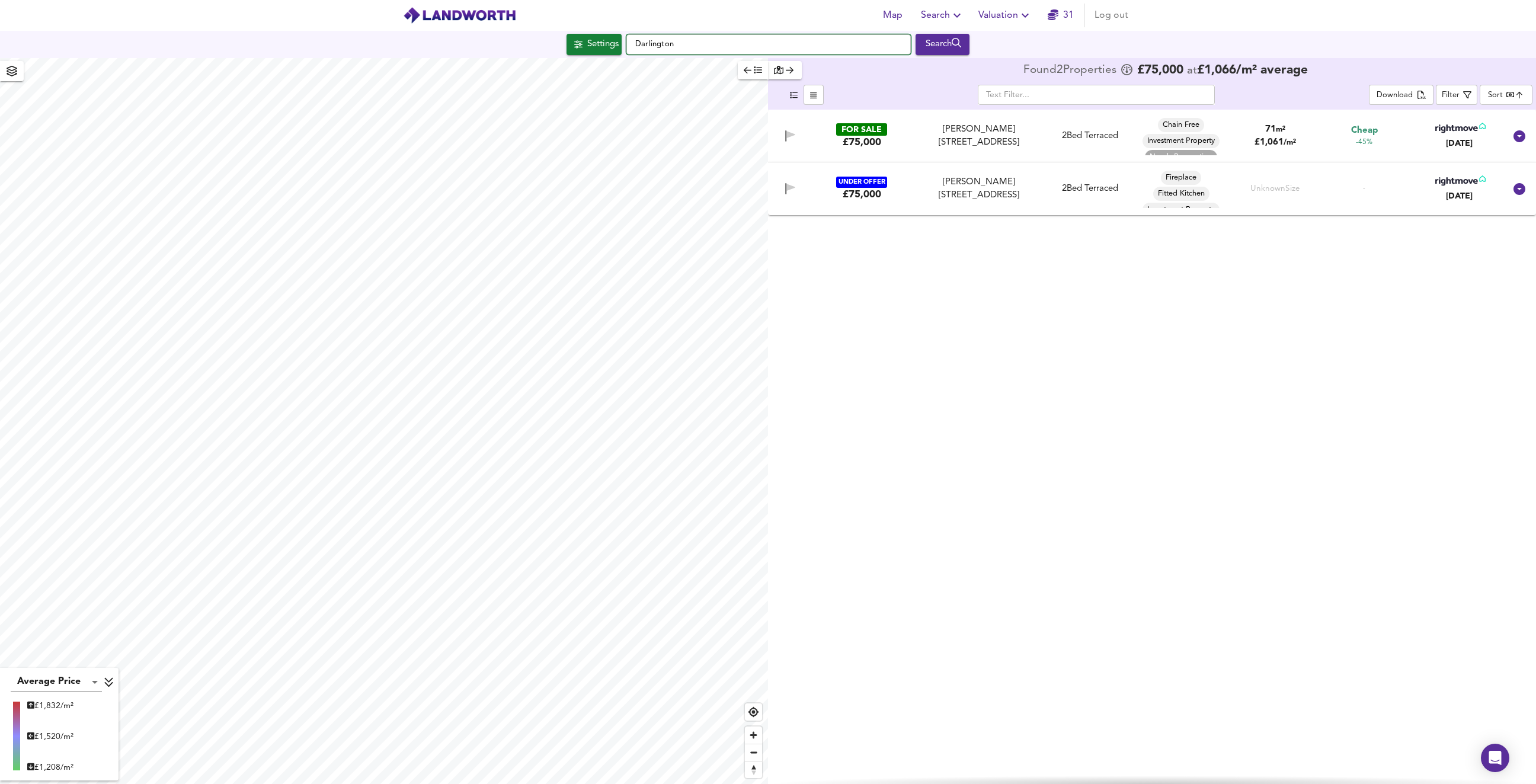
click at [703, 47] on input "Darlington" at bounding box center [768, 44] width 285 height 20
click at [590, 45] on div "Settings" at bounding box center [603, 45] width 31 height 16
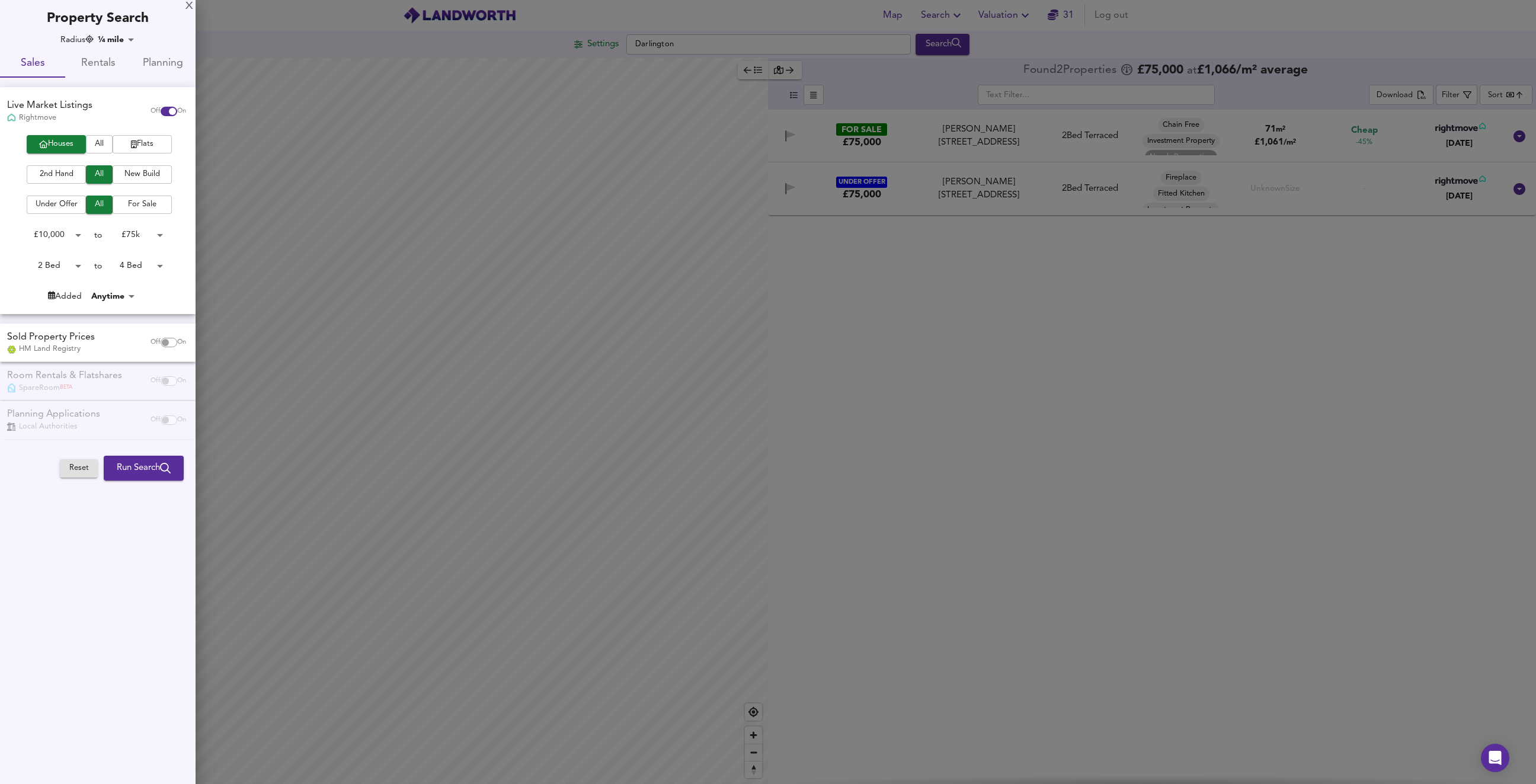
click at [127, 38] on body "Map Search Valuation 31 Log out Settings [GEOGRAPHIC_DATA] Search Average Price…" at bounding box center [768, 392] width 1536 height 784
click at [121, 285] on li "10 miles" at bounding box center [123, 289] width 52 height 19
type input "16090"
click at [148, 469] on span "Run Search" at bounding box center [144, 468] width 54 height 16
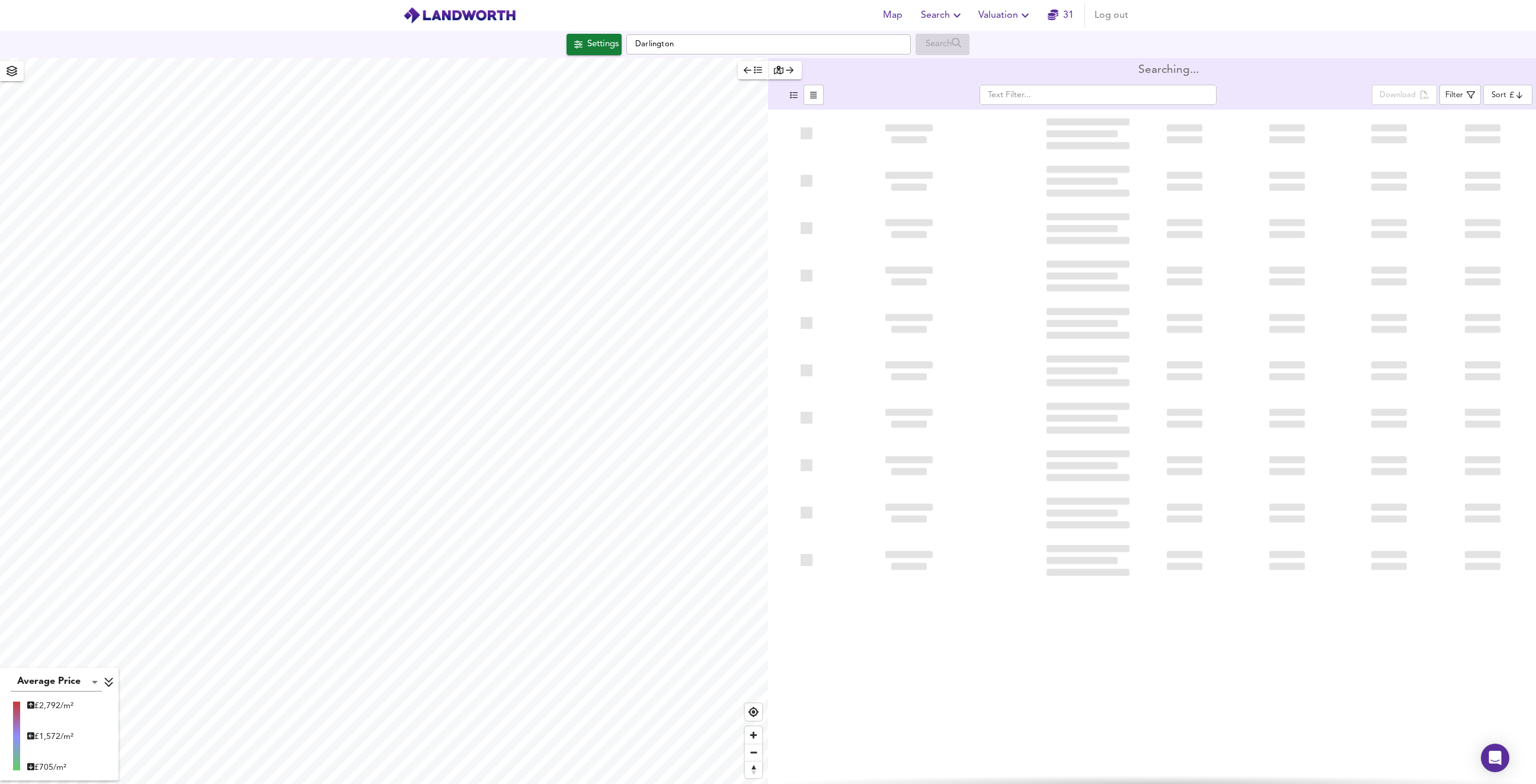
type input "bestdeal"
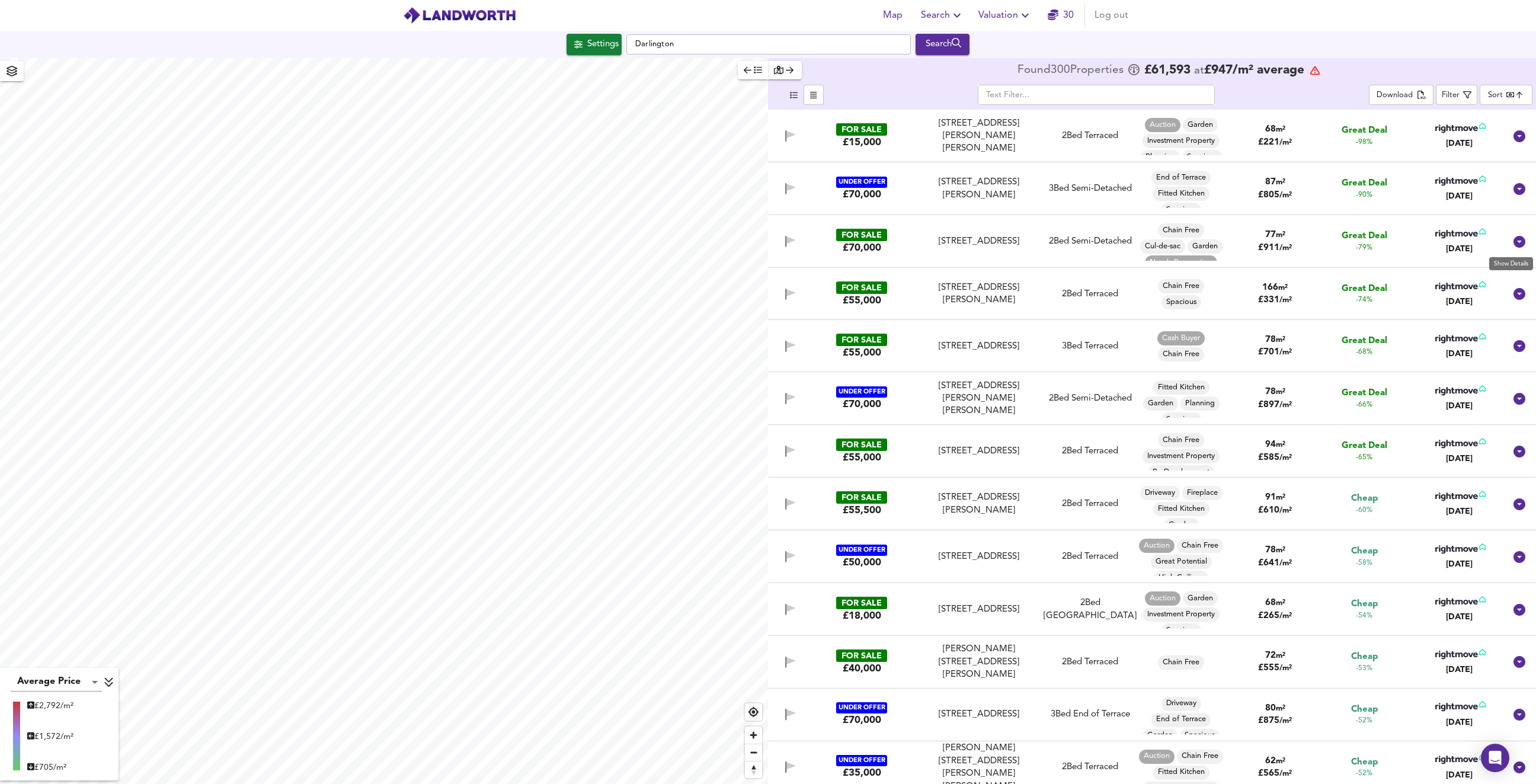
click at [1513, 246] on icon at bounding box center [1519, 242] width 12 height 12
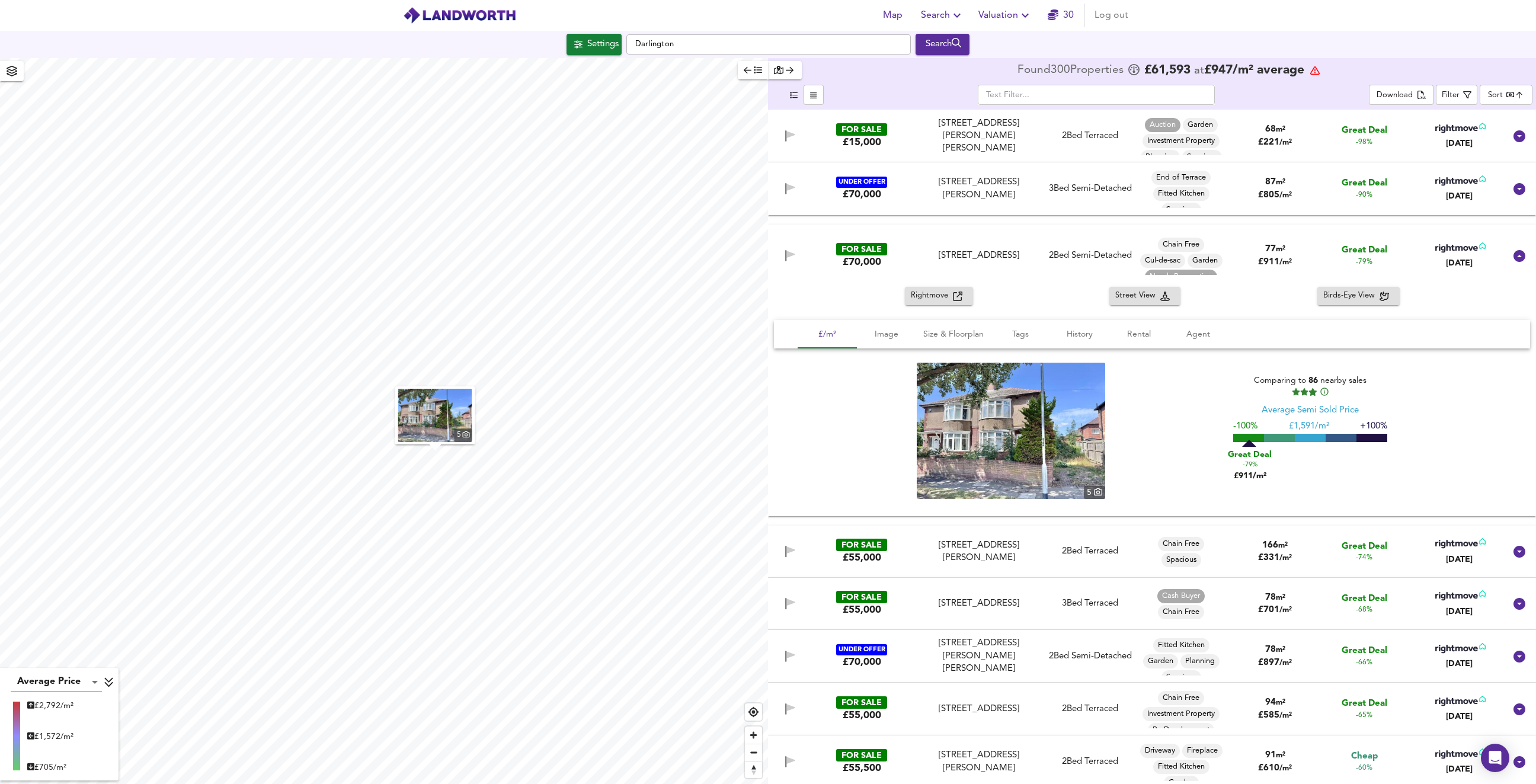
click at [923, 299] on span "Rightmove" at bounding box center [932, 296] width 42 height 14
